Goal: Task Accomplishment & Management: Complete application form

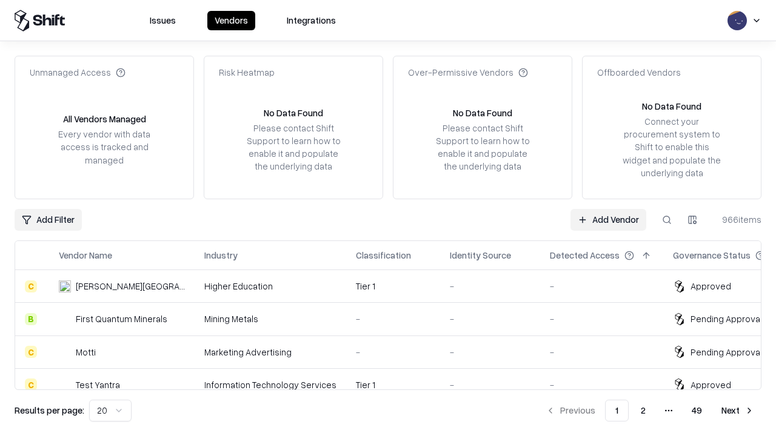
click at [608, 219] on link "Add Vendor" at bounding box center [608, 220] width 76 height 22
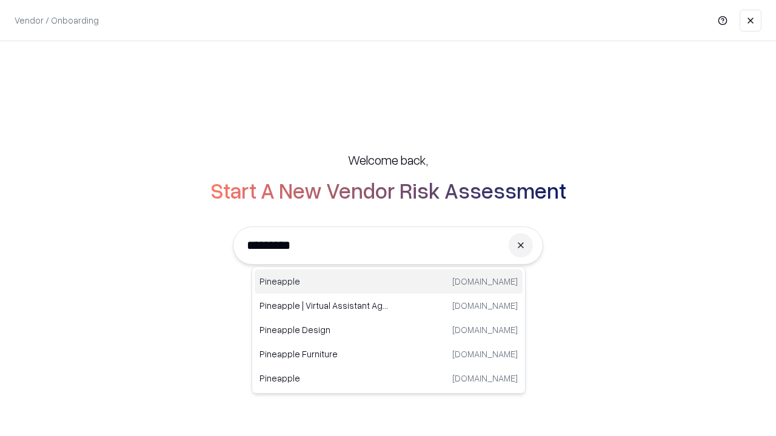
click at [388, 282] on div "Pineapple [DOMAIN_NAME]" at bounding box center [388, 282] width 268 height 24
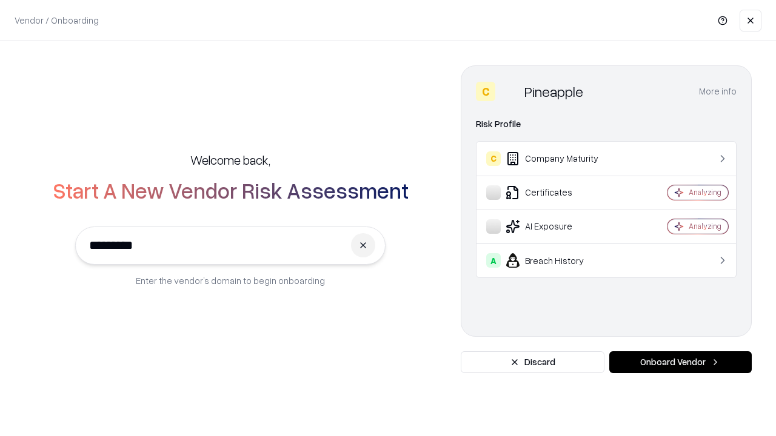
type input "*********"
click at [680, 362] on button "Onboard Vendor" at bounding box center [680, 362] width 142 height 22
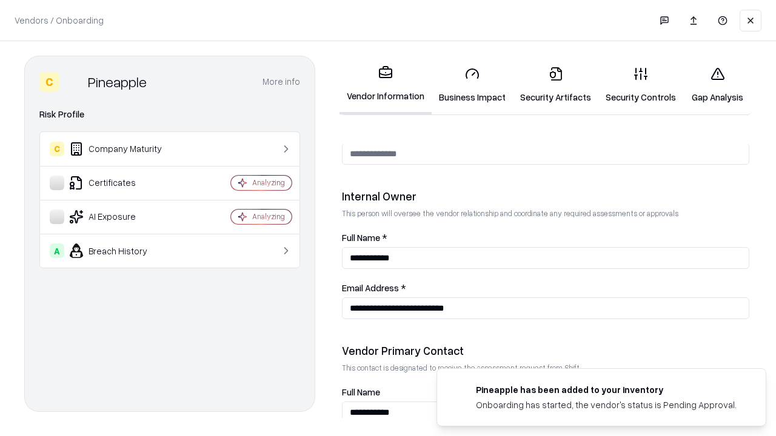
scroll to position [628, 0]
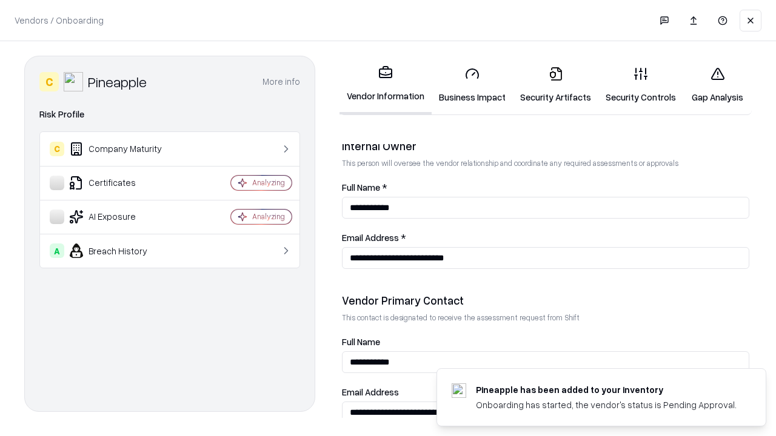
click at [472, 85] on link "Business Impact" at bounding box center [471, 85] width 81 height 56
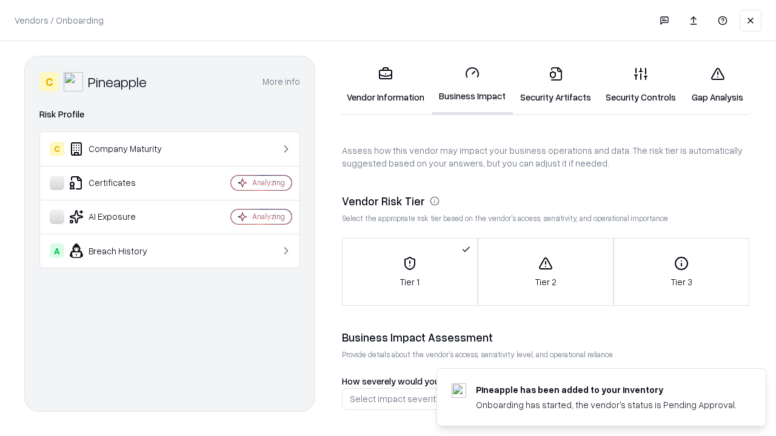
click at [717, 85] on link "Gap Analysis" at bounding box center [717, 85] width 68 height 56
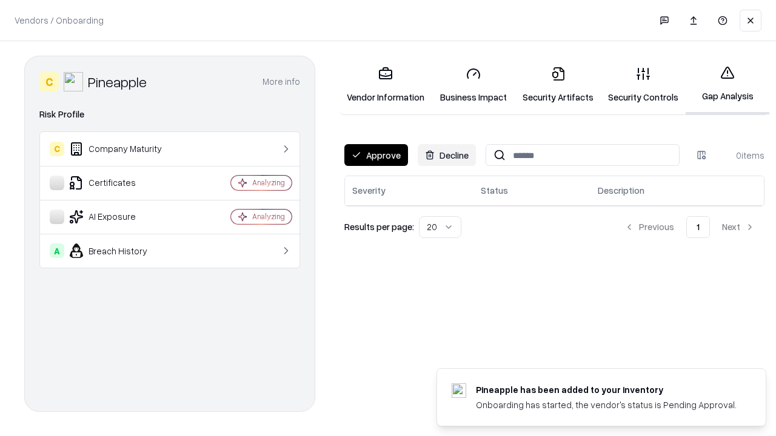
click at [376, 155] on button "Approve" at bounding box center [376, 155] width 64 height 22
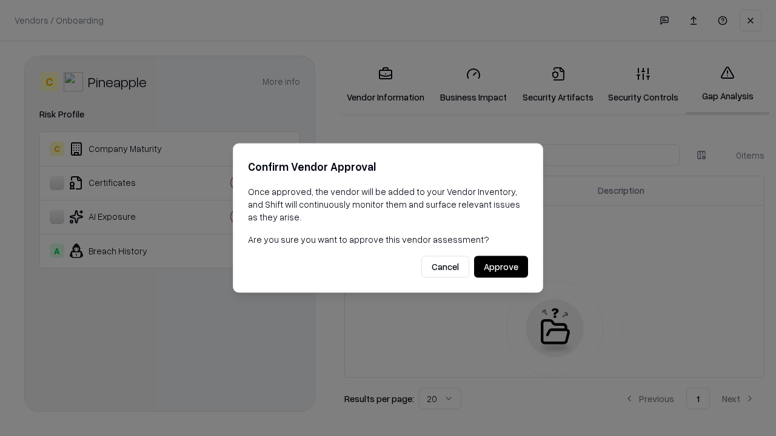
click at [500, 267] on button "Approve" at bounding box center [501, 267] width 54 height 22
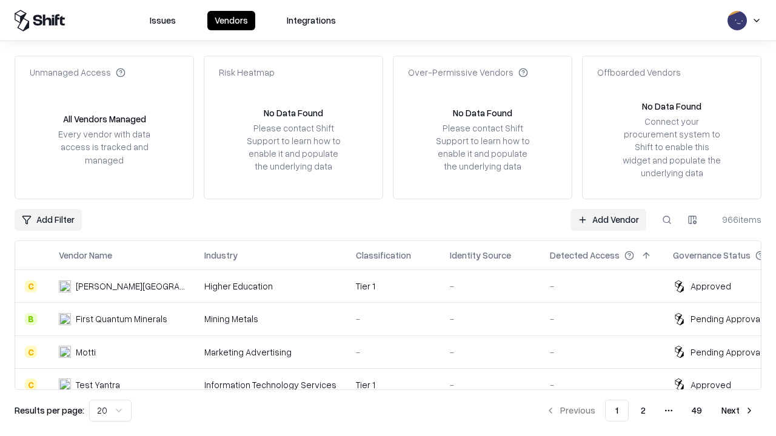
type input "*********"
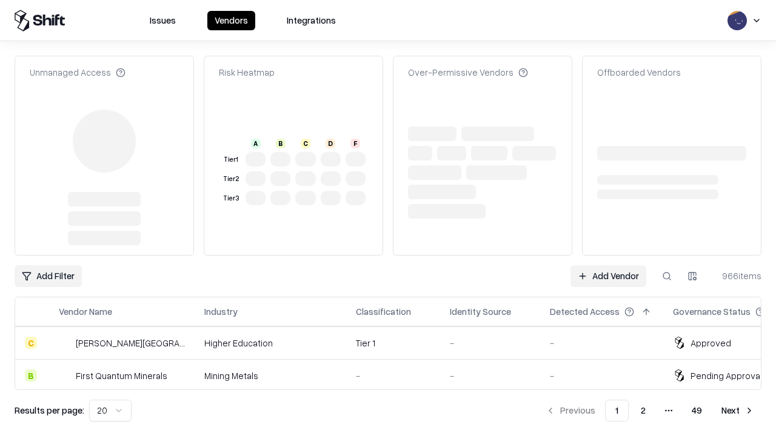
click at [608, 265] on link "Add Vendor" at bounding box center [608, 276] width 76 height 22
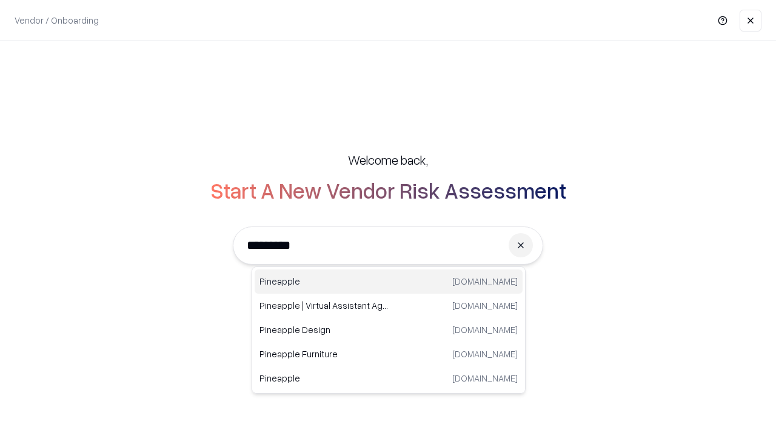
click at [388, 282] on div "Pineapple [DOMAIN_NAME]" at bounding box center [388, 282] width 268 height 24
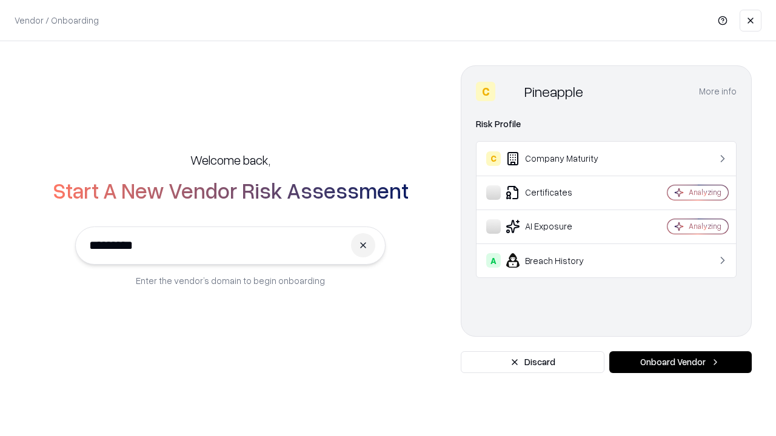
type input "*********"
click at [680, 362] on button "Onboard Vendor" at bounding box center [680, 362] width 142 height 22
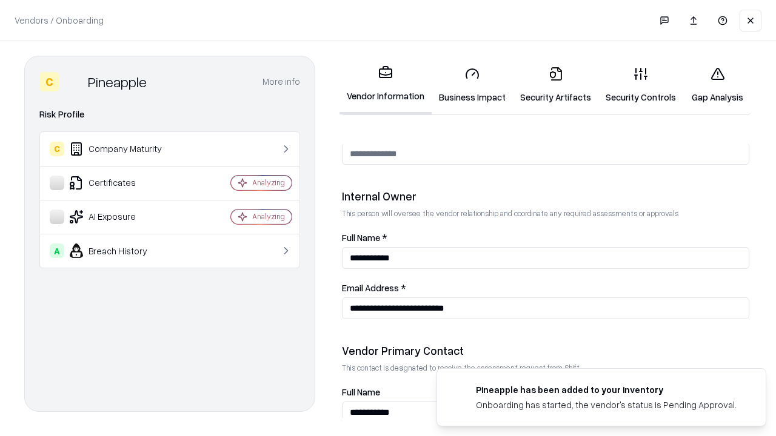
scroll to position [628, 0]
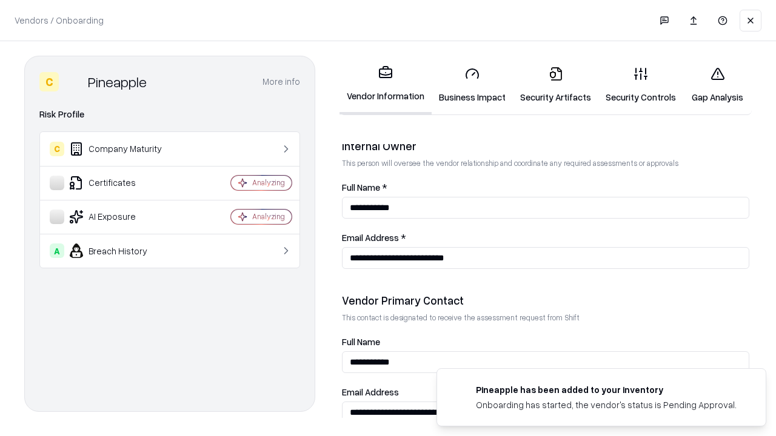
click at [717, 85] on link "Gap Analysis" at bounding box center [717, 85] width 68 height 56
